Goal: Information Seeking & Learning: Find specific fact

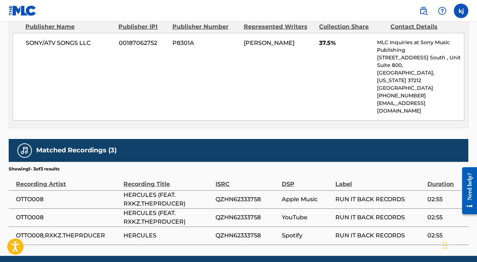
scroll to position [358, 0]
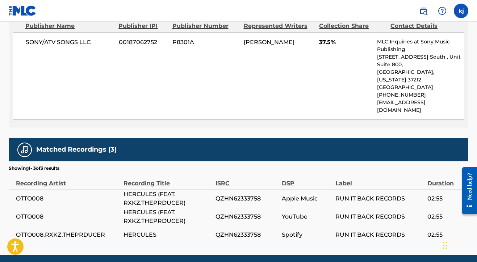
click at [338, 172] on div "Label" at bounding box center [379, 180] width 88 height 16
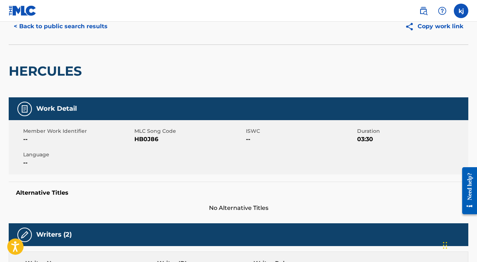
scroll to position [19, 0]
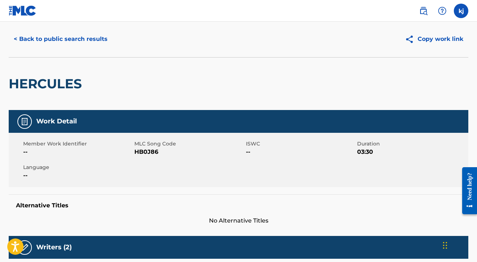
click at [88, 43] on button "< Back to public search results" at bounding box center [61, 39] width 104 height 18
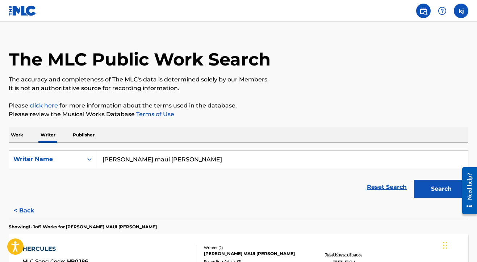
click at [86, 142] on p "Publisher" at bounding box center [84, 135] width 26 height 15
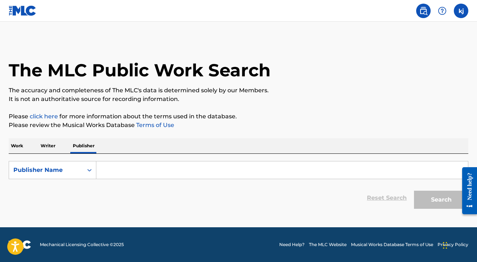
click at [111, 175] on input "Search Form" at bounding box center [282, 170] width 372 height 17
click at [50, 147] on p "Writer" at bounding box center [47, 145] width 19 height 15
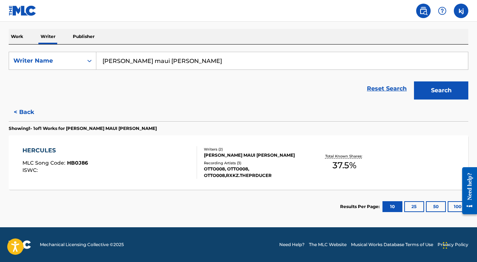
scroll to position [109, 0]
click at [203, 153] on div "Writers ( 2 ) [PERSON_NAME] MAUI [PERSON_NAME] Recording Artists ( 3 ) OTTO008,…" at bounding box center [251, 163] width 109 height 32
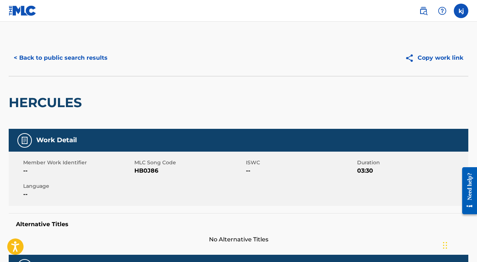
click at [429, 58] on button "Copy work link" at bounding box center [434, 58] width 68 height 18
click at [65, 63] on button "< Back to public search results" at bounding box center [61, 58] width 104 height 18
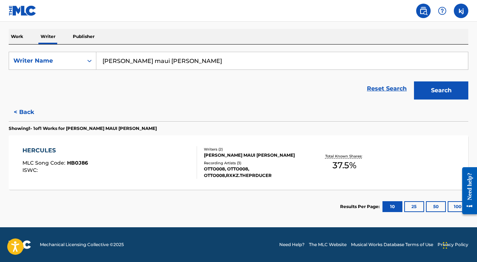
scroll to position [109, 0]
drag, startPoint x: 143, startPoint y: 63, endPoint x: 127, endPoint y: 62, distance: 16.7
click at [127, 62] on input "[PERSON_NAME] maui [PERSON_NAME]" at bounding box center [282, 60] width 372 height 17
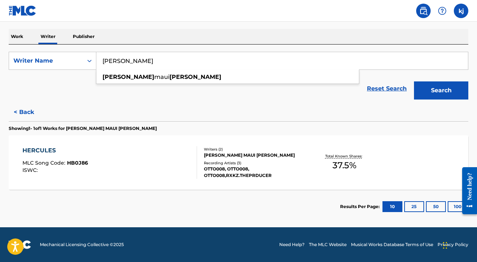
type input "[PERSON_NAME]"
click at [419, 89] on button "Search" at bounding box center [441, 91] width 54 height 18
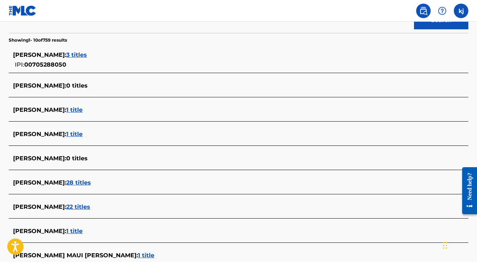
scroll to position [184, 0]
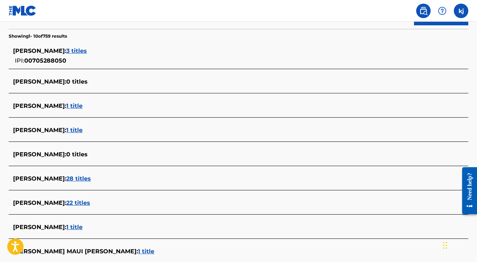
click at [66, 180] on span "28 titles" at bounding box center [78, 178] width 25 height 7
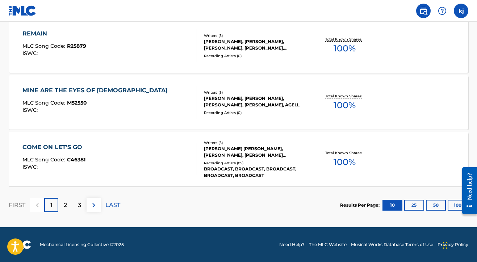
click at [61, 207] on div "2" at bounding box center [65, 205] width 14 height 14
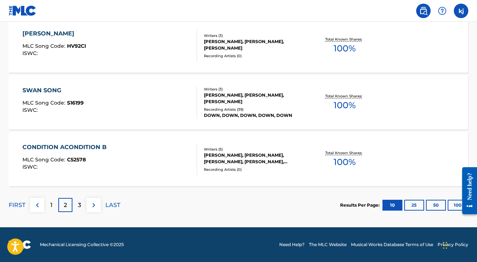
click at [77, 210] on div "3" at bounding box center [79, 205] width 14 height 14
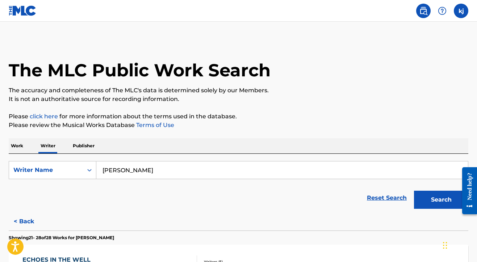
scroll to position [0, 0]
click at [50, 120] on link "click here" at bounding box center [44, 116] width 28 height 7
click at [79, 147] on p "Publisher" at bounding box center [84, 145] width 26 height 15
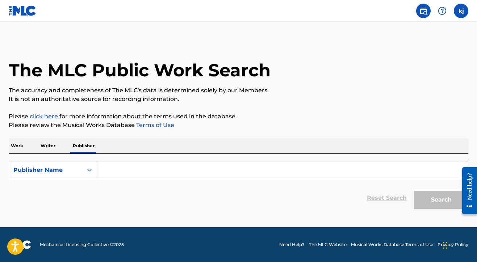
click at [109, 171] on input "Search Form" at bounding box center [282, 170] width 372 height 17
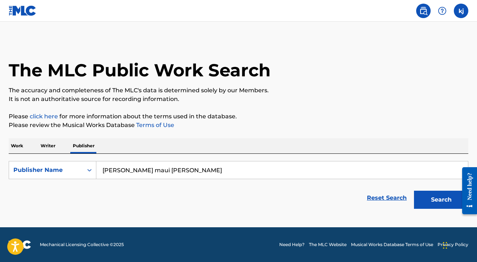
click at [441, 200] on button "Search" at bounding box center [441, 200] width 54 height 18
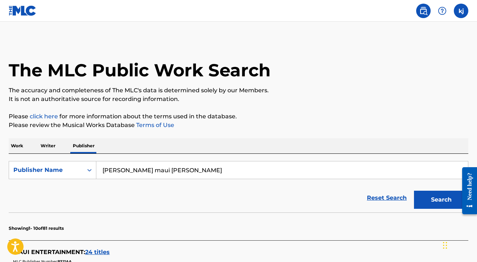
type input "[PERSON_NAME] maui [PERSON_NAME]"
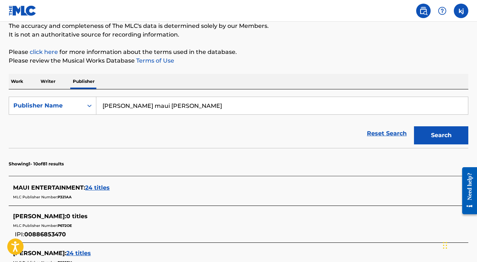
scroll to position [64, 0]
